Goal: Information Seeking & Learning: Learn about a topic

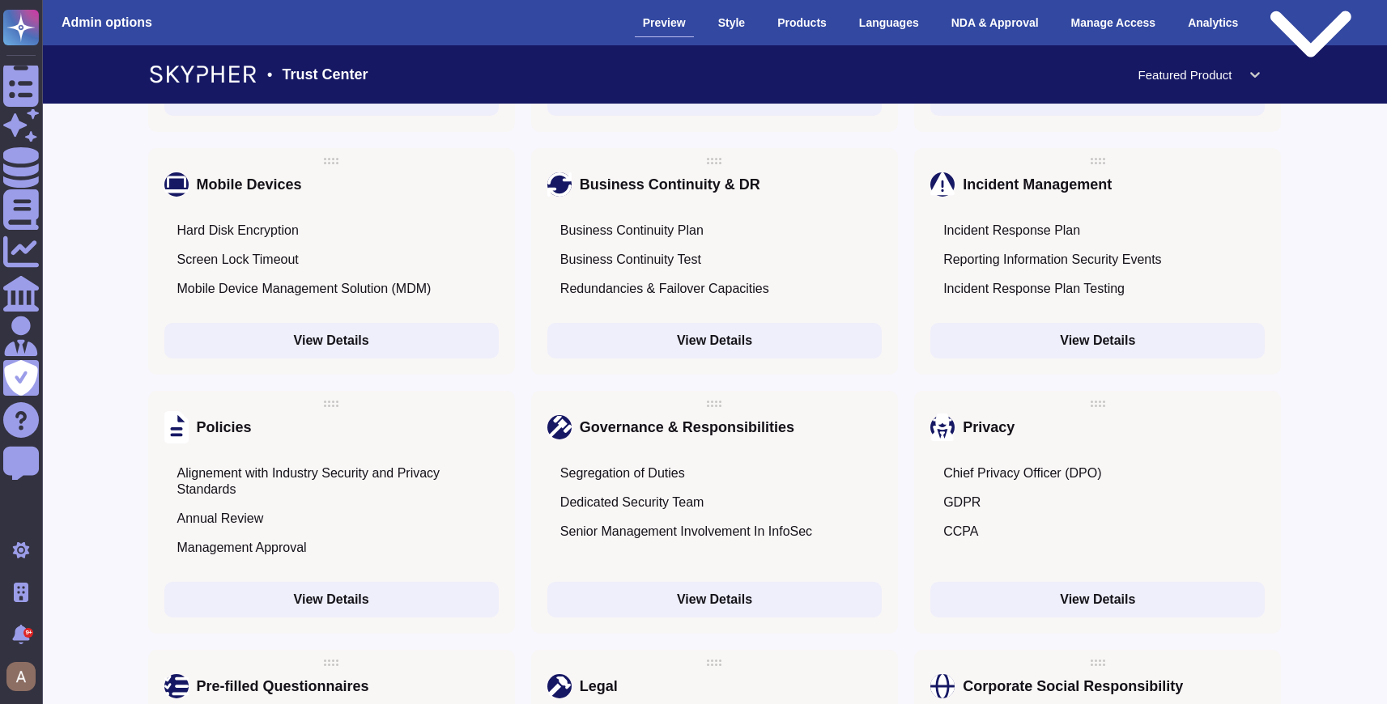
scroll to position [2202, 0]
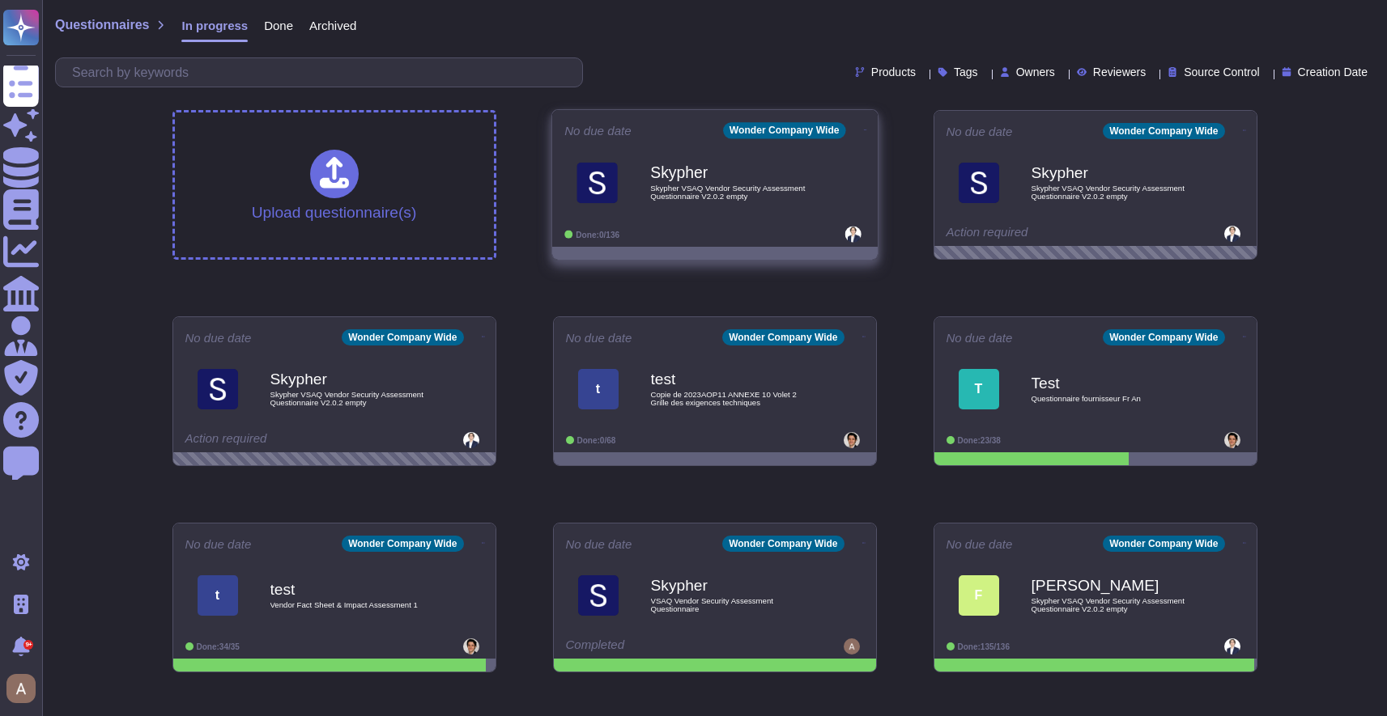
click at [708, 214] on div "Skypher Skypher VSAQ Vendor Security Assessment Questionnaire V2.0.2 empty" at bounding box center [732, 183] width 164 height 66
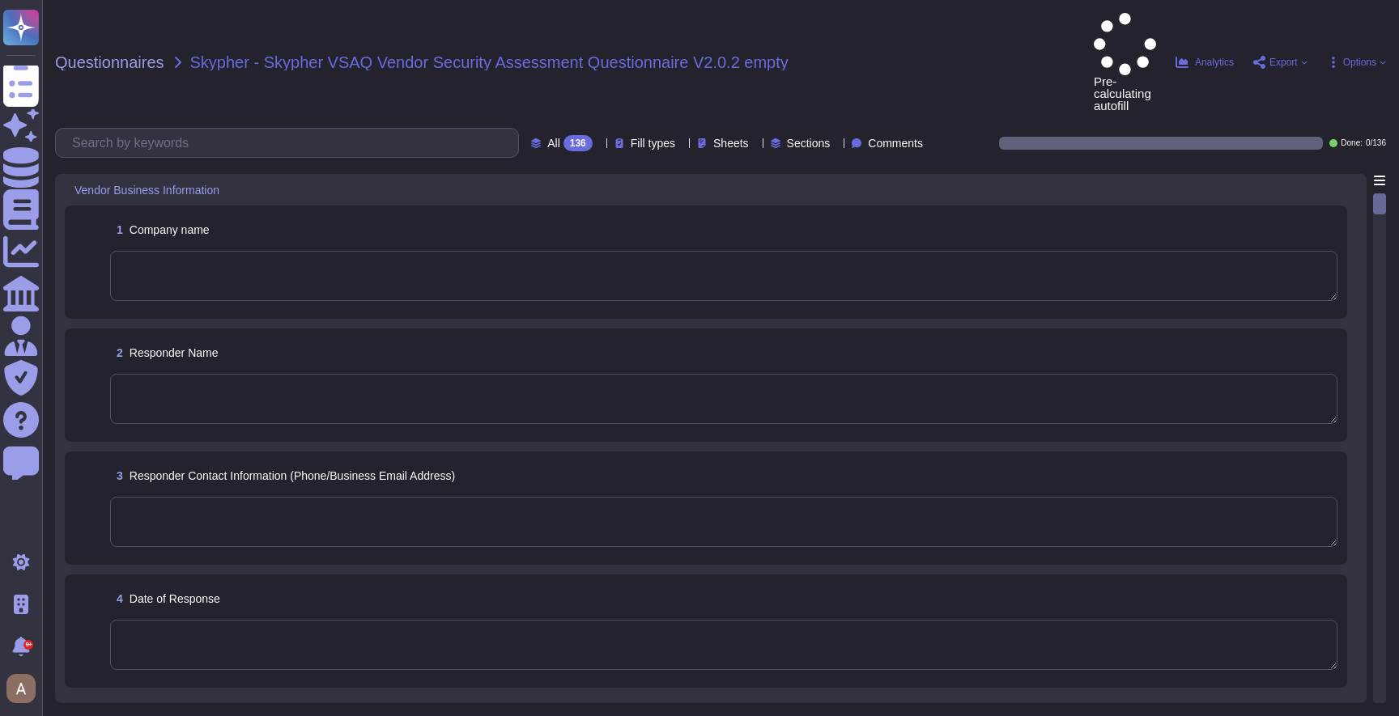
click at [672, 374] on textarea at bounding box center [723, 399] width 1227 height 50
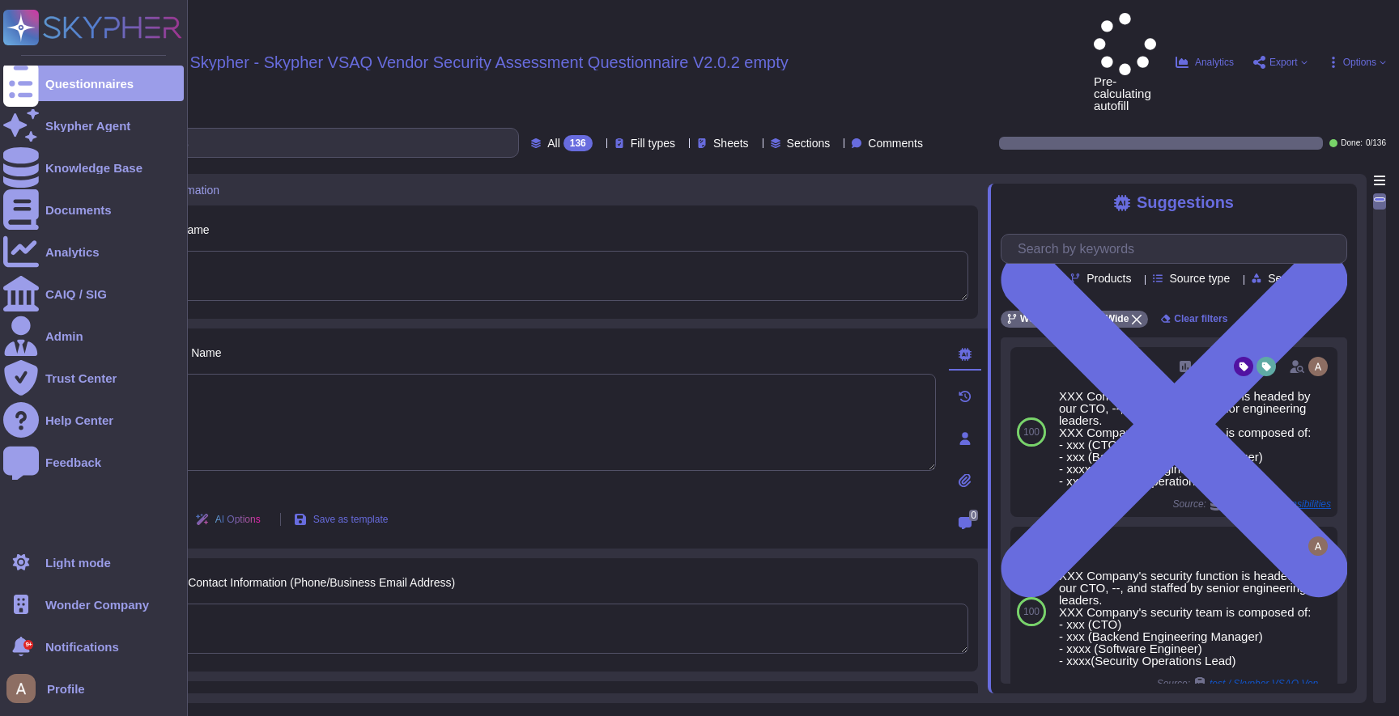
click at [60, 542] on div ".spin { animation: rotate 50s linear infinite; transform-origin: 90px 90px; } @…" at bounding box center [94, 358] width 188 height 716
click at [65, 559] on div "Light mode" at bounding box center [78, 563] width 66 height 12
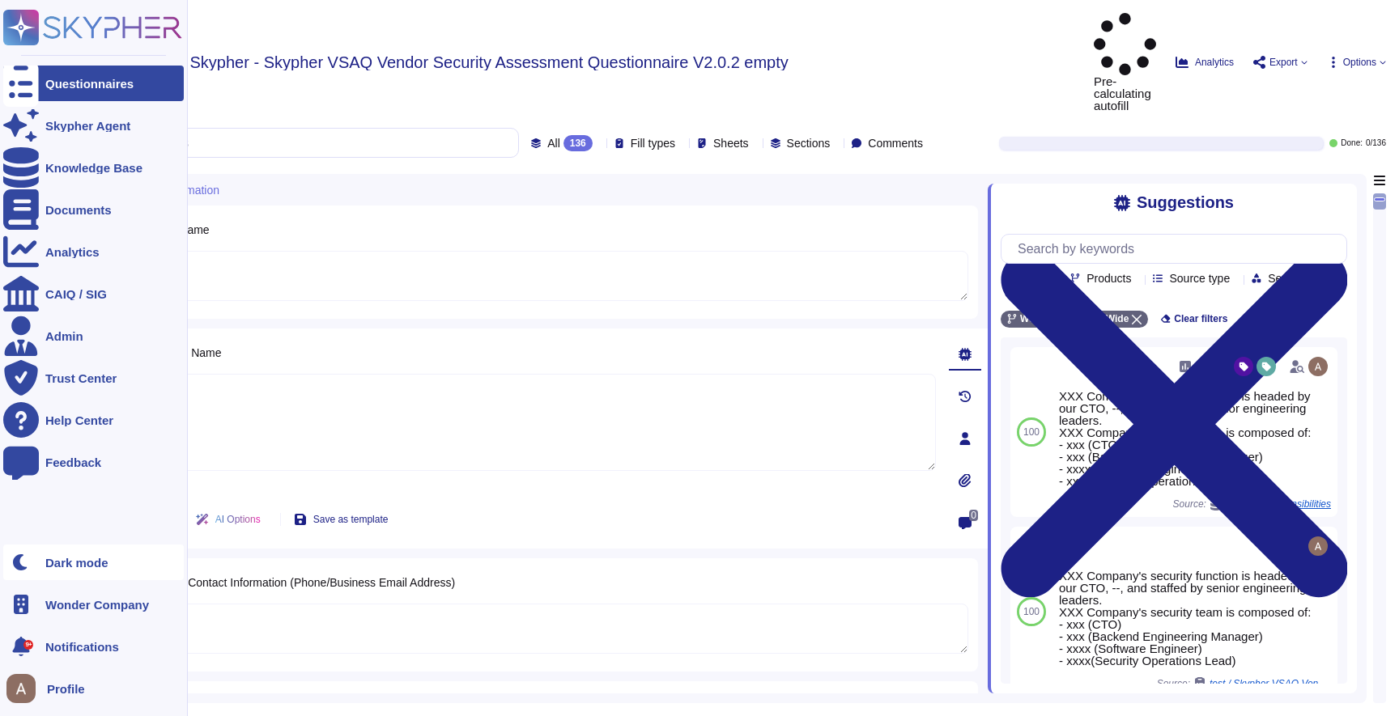
click at [90, 547] on div "Dark mode" at bounding box center [93, 563] width 181 height 36
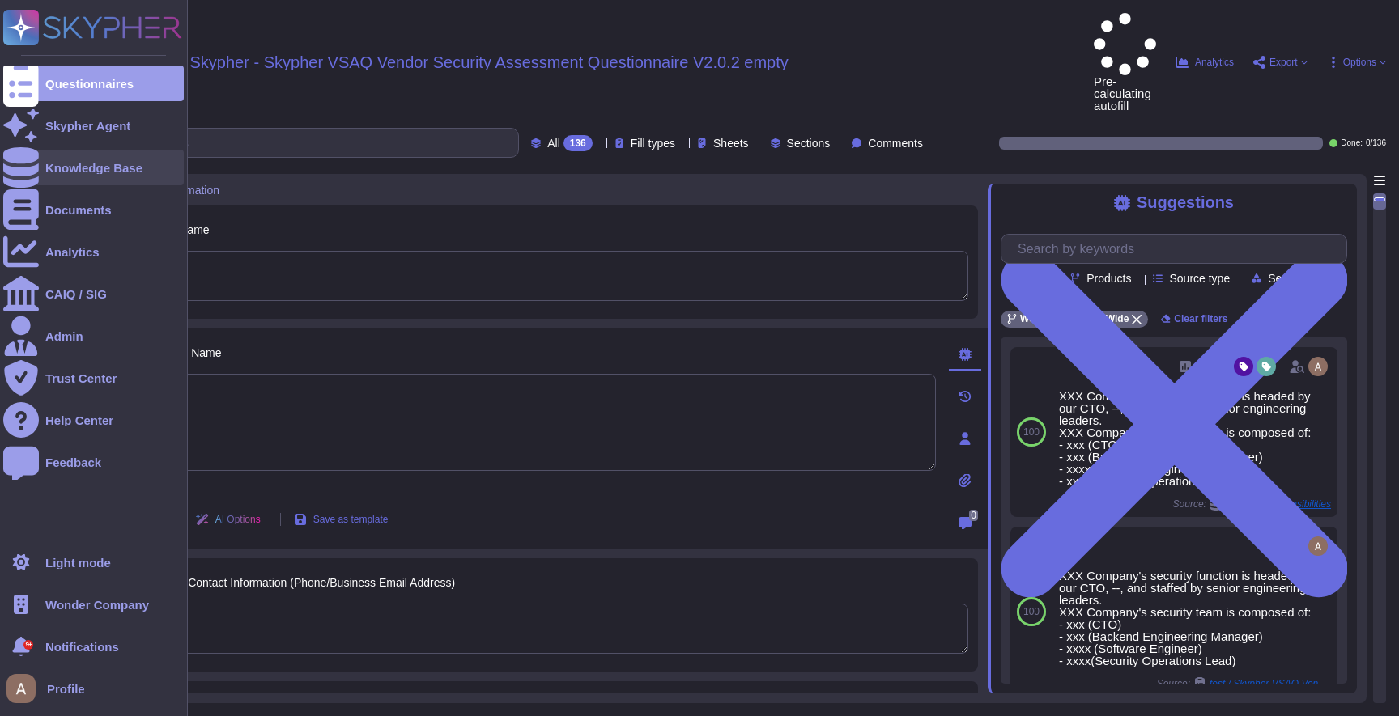
click at [70, 171] on div "Knowledge Base" at bounding box center [93, 168] width 97 height 12
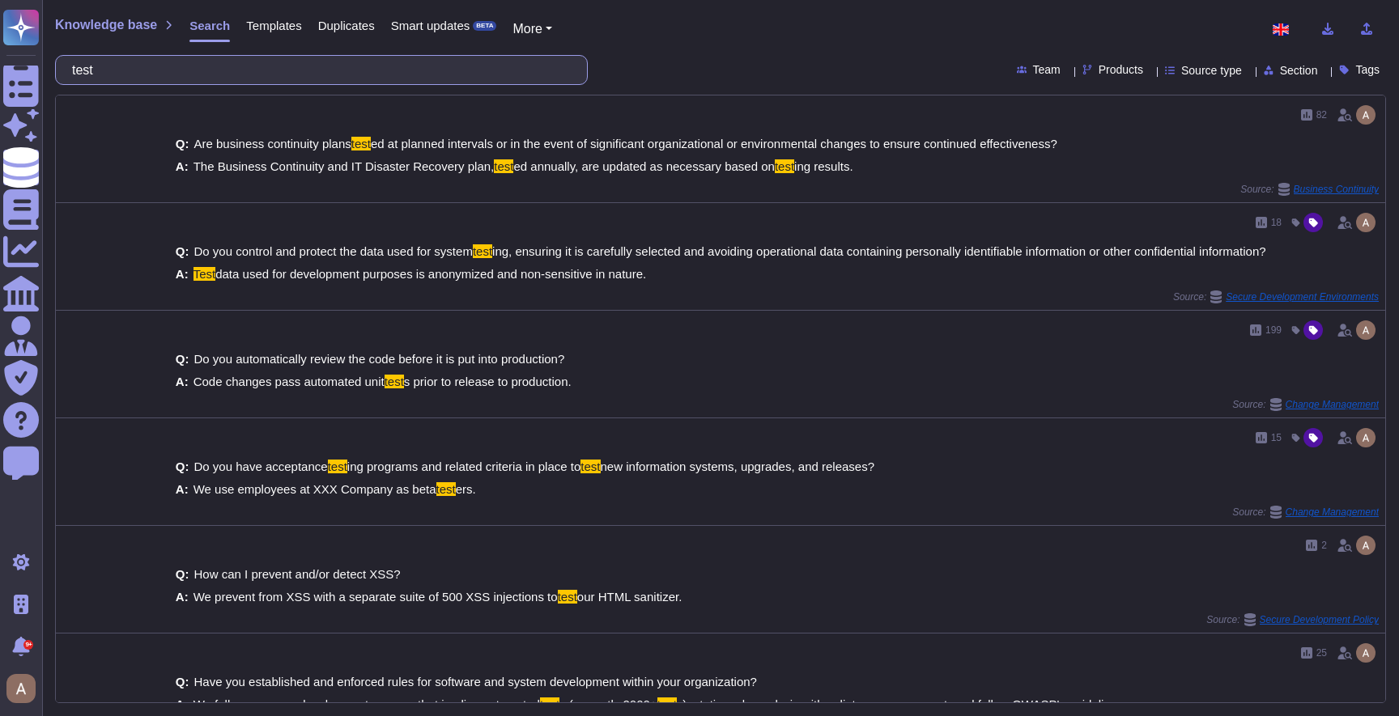
click at [393, 66] on input "test" at bounding box center [317, 70] width 507 height 28
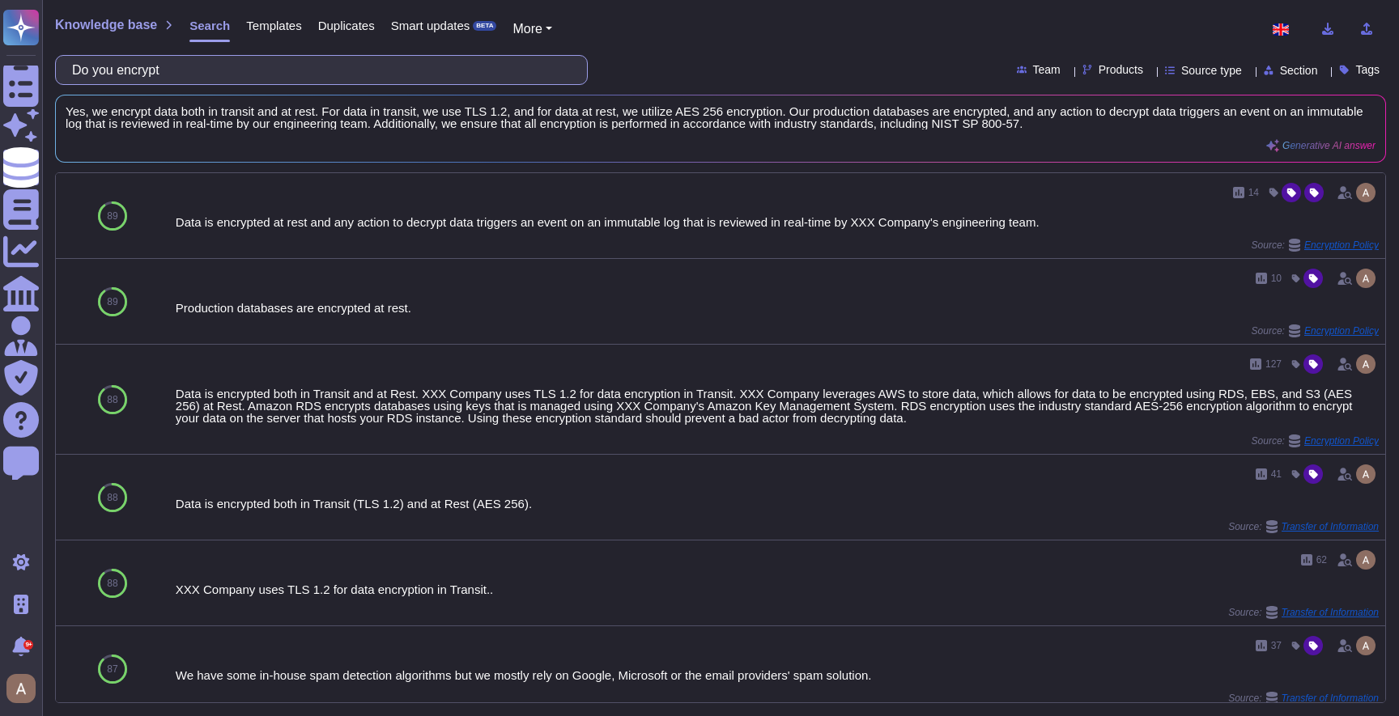
type input "Do you encrypt"
click at [1181, 69] on span "Source type" at bounding box center [1211, 70] width 61 height 11
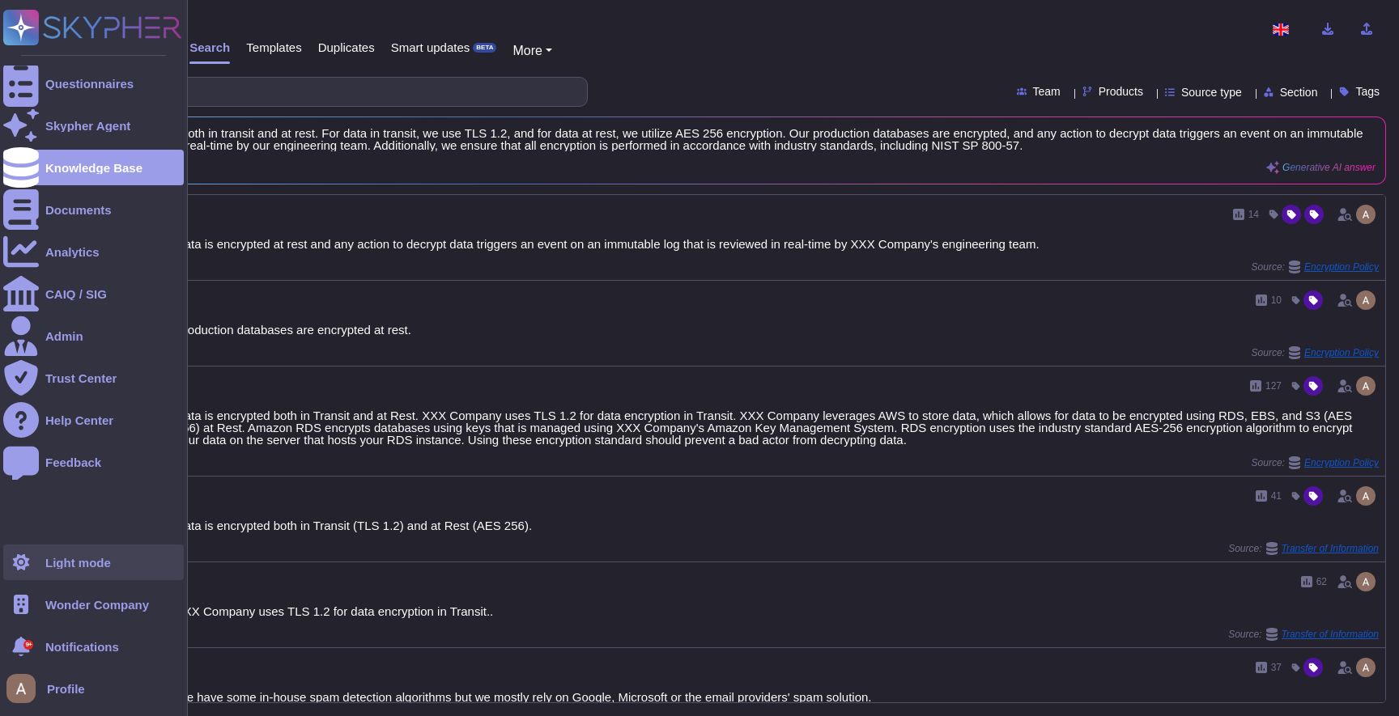
click at [35, 560] on div at bounding box center [21, 563] width 36 height 36
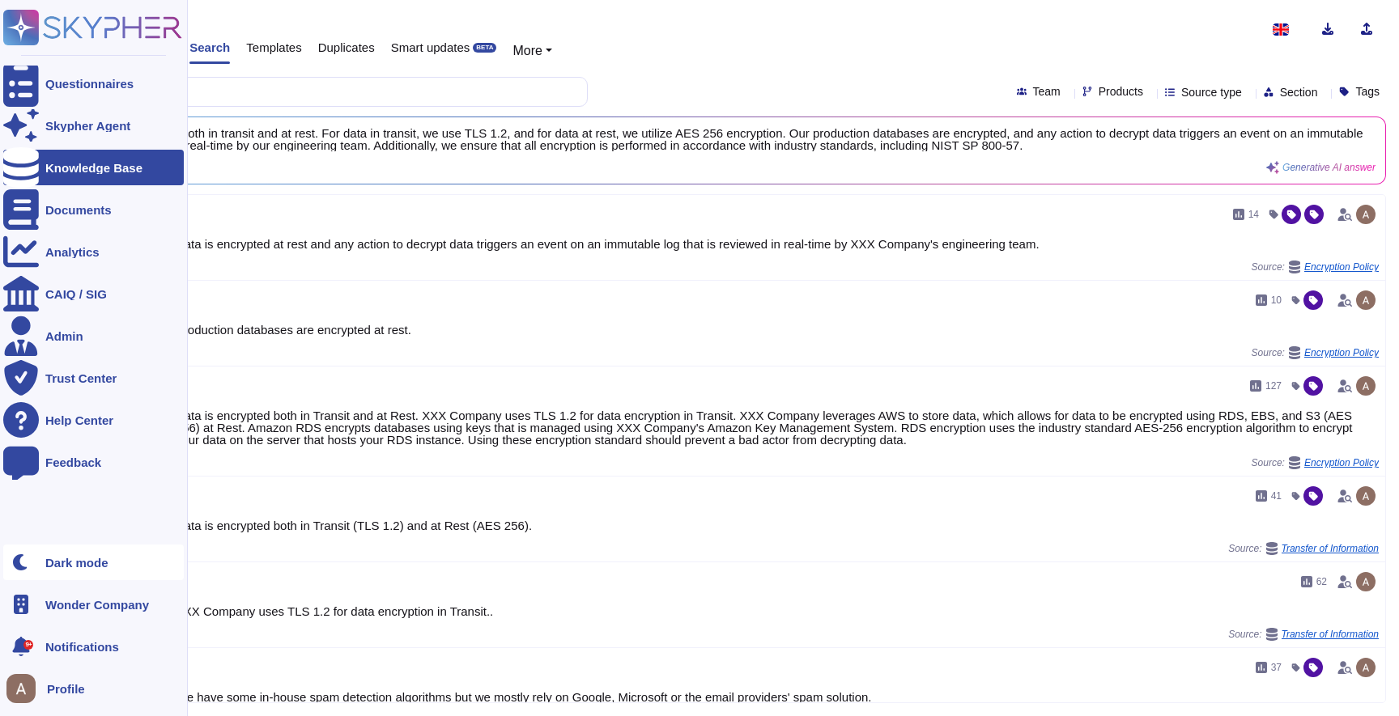
click at [35, 560] on div at bounding box center [21, 563] width 36 height 36
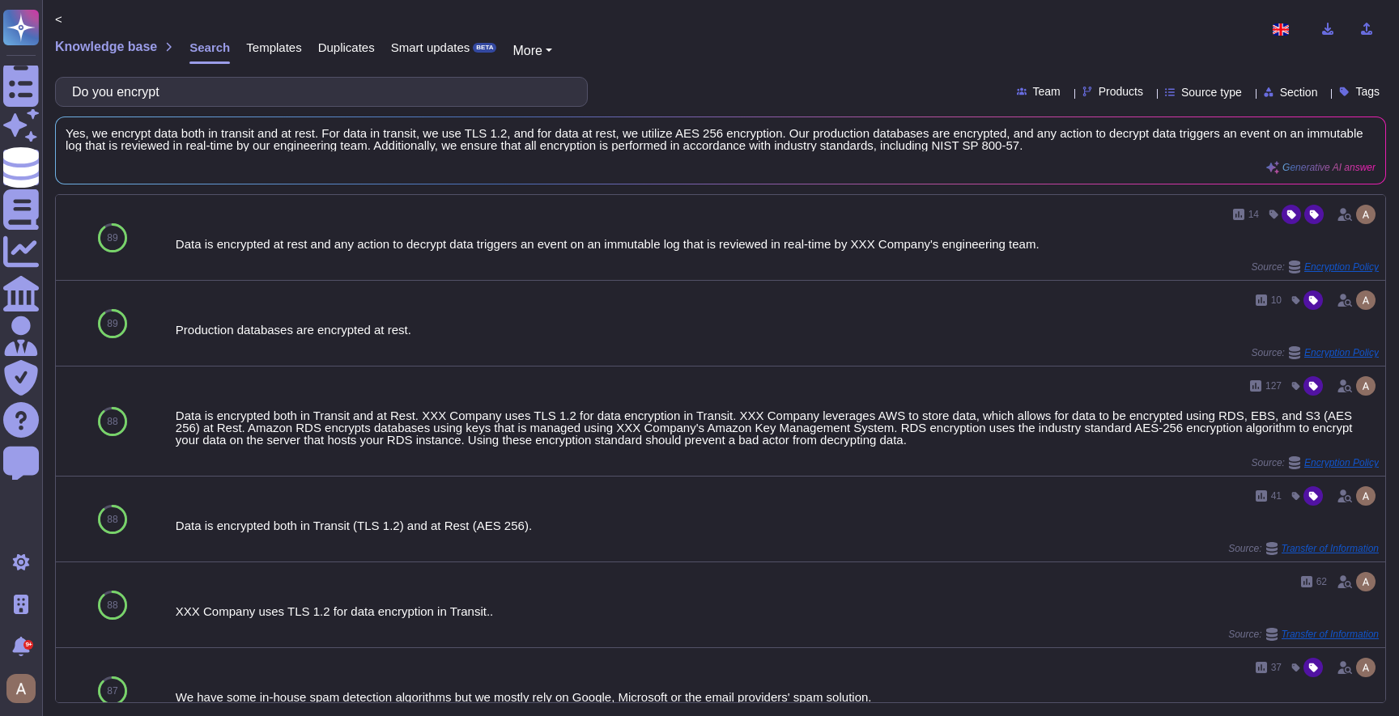
click at [284, 52] on span "Templates" at bounding box center [273, 47] width 55 height 12
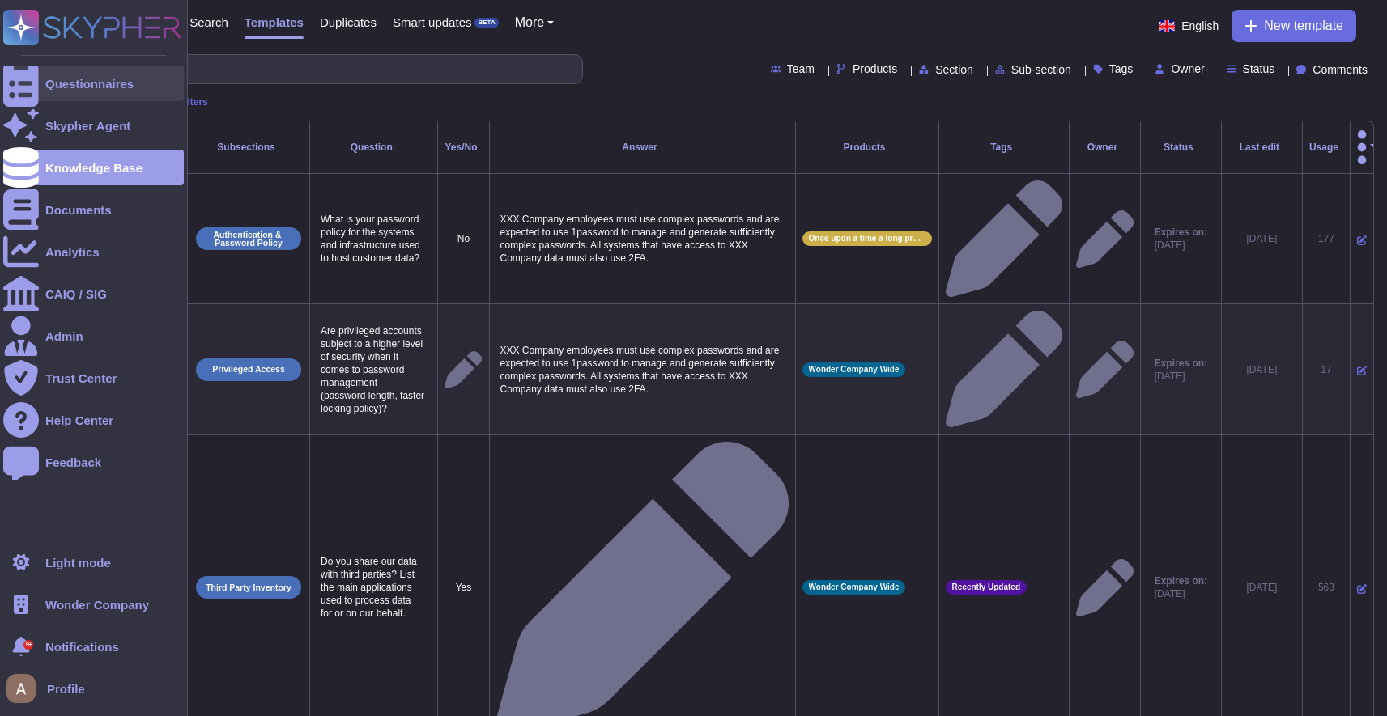
click at [41, 89] on div "Questionnaires" at bounding box center [93, 84] width 181 height 36
